Goal: Transaction & Acquisition: Purchase product/service

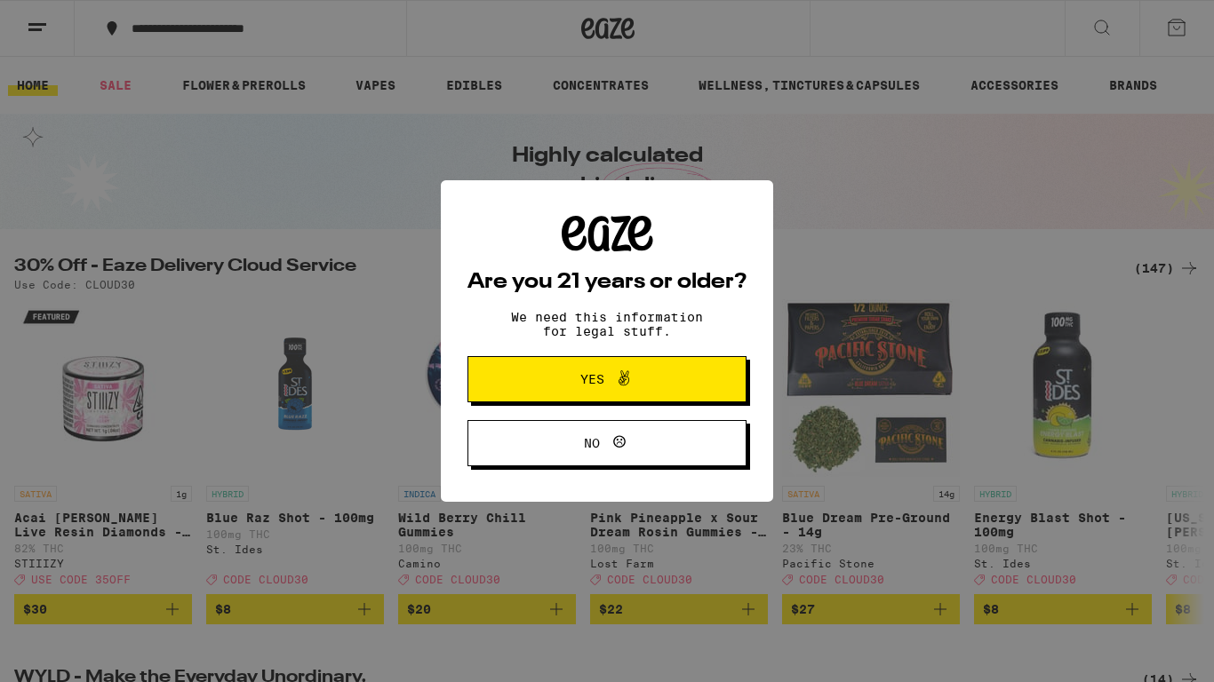
click at [712, 395] on button "Yes" at bounding box center [606, 379] width 279 height 46
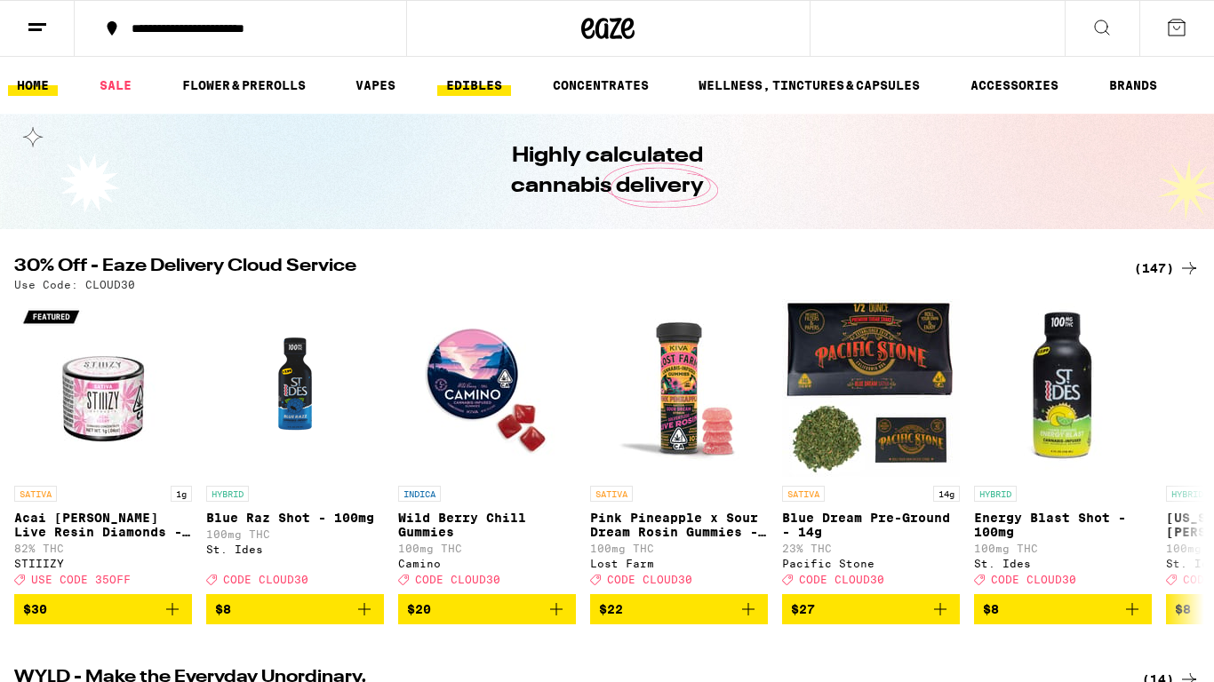
click at [478, 75] on link "EDIBLES" at bounding box center [474, 85] width 74 height 21
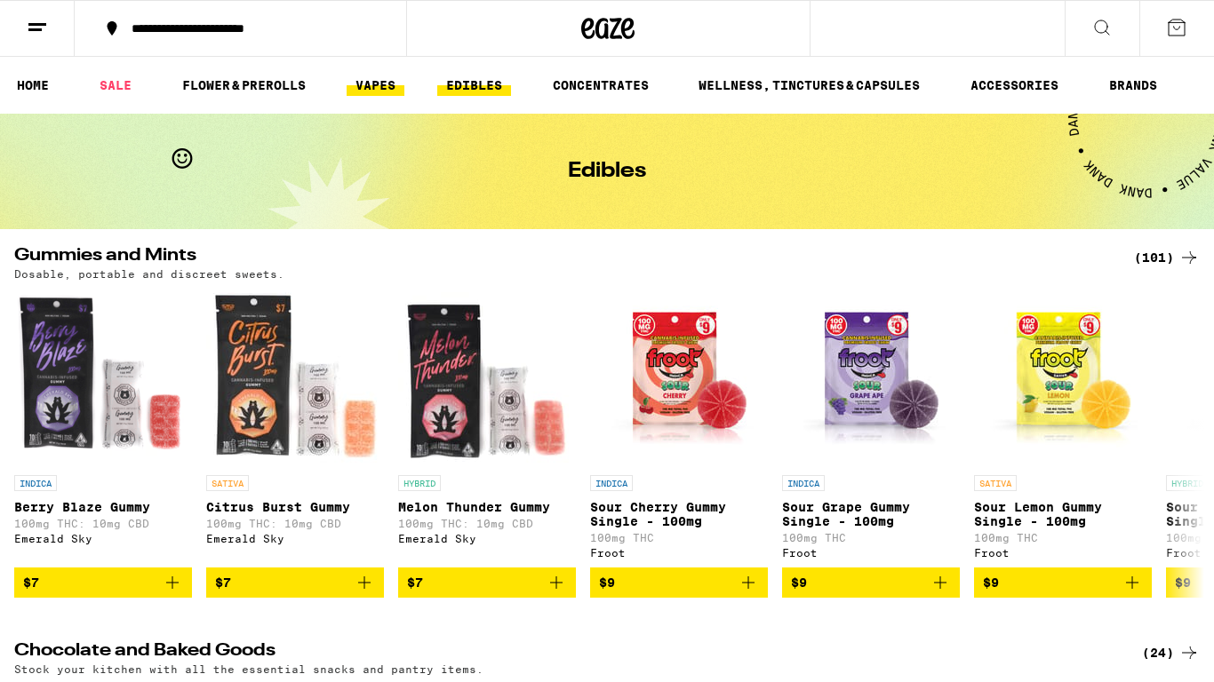
click at [378, 81] on link "VAPES" at bounding box center [376, 85] width 58 height 21
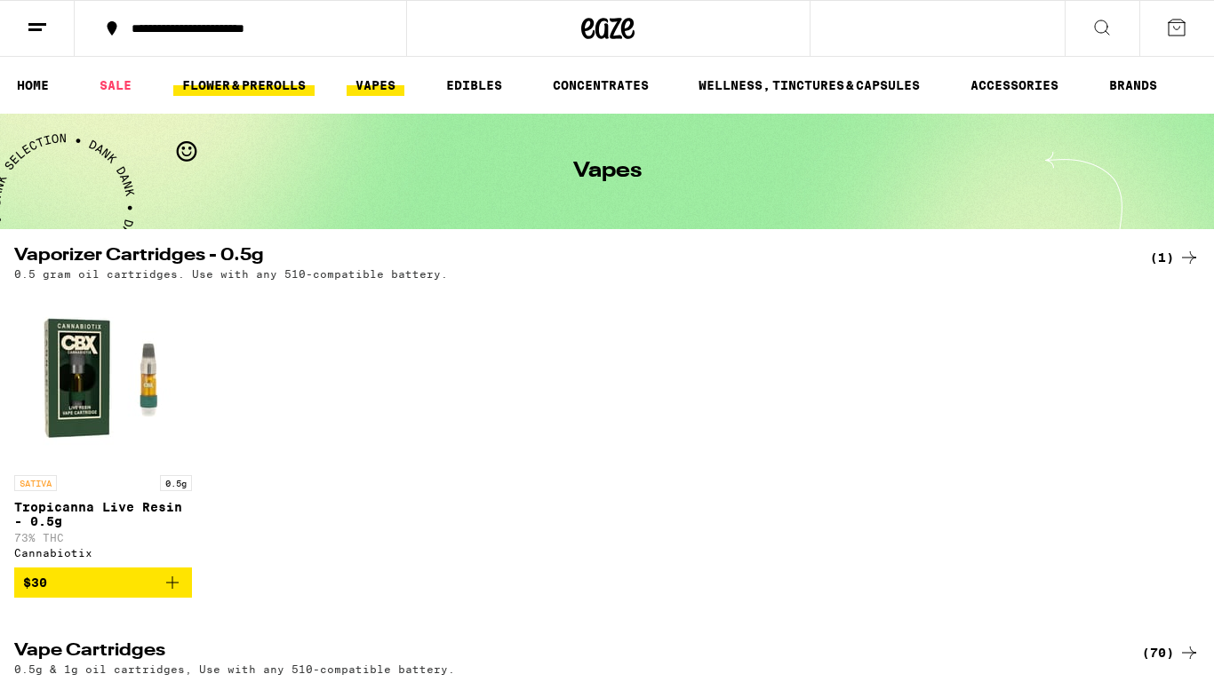
click at [217, 87] on link "FLOWER & PREROLLS" at bounding box center [243, 85] width 141 height 21
